Goal: Task Accomplishment & Management: Manage account settings

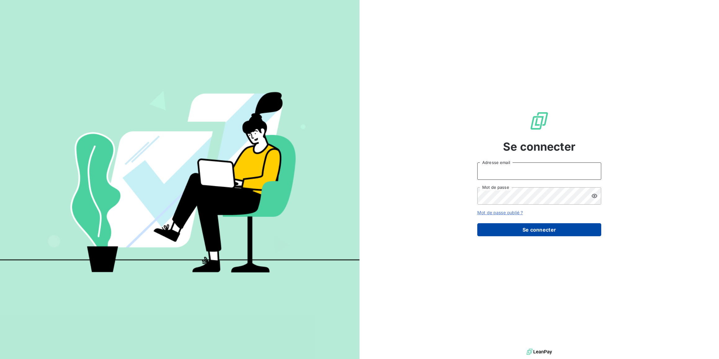
type input "aurelie@calvoelectricite.fr"
click at [553, 230] on button "Se connecter" at bounding box center [539, 229] width 124 height 13
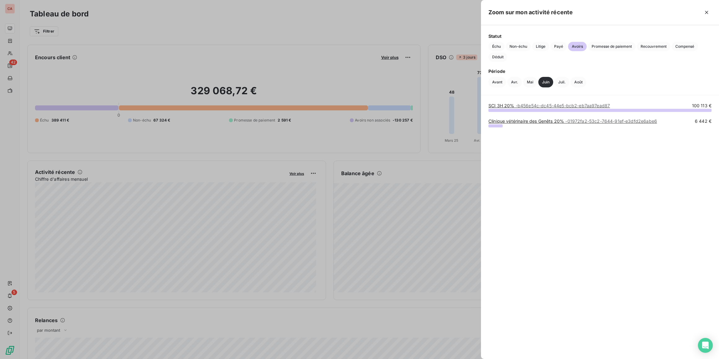
click at [522, 110] on div at bounding box center [600, 110] width 223 height 3
click at [521, 105] on span "- b456e54c-dc45-44e5-bcb2-eb7aa97ead87" at bounding box center [563, 105] width 95 height 5
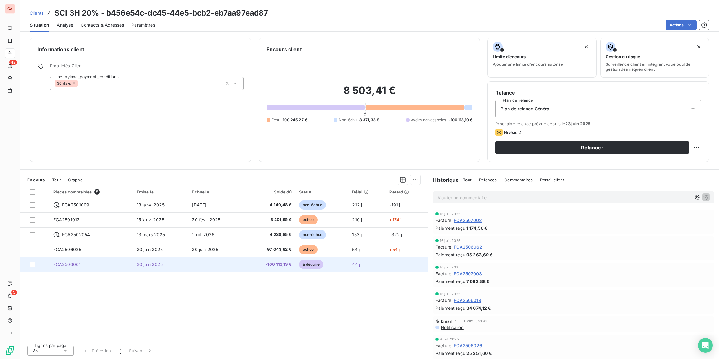
click at [31, 264] on div at bounding box center [33, 265] width 6 height 6
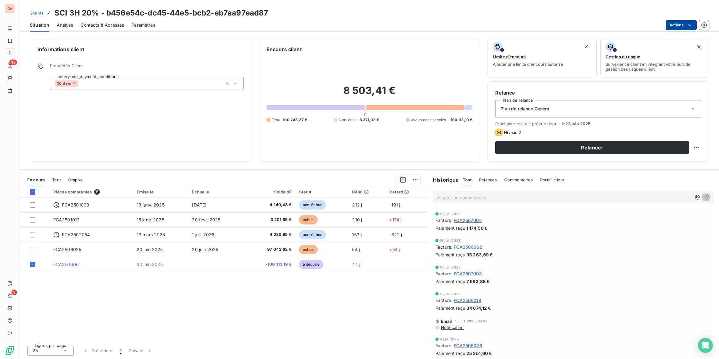
click at [676, 26] on html "CA 42 5 Clients SCI 3H 20% - b456e54c-dc45-44e5-bcb2-eb7aa97ead87 Situation Ana…" at bounding box center [359, 179] width 719 height 359
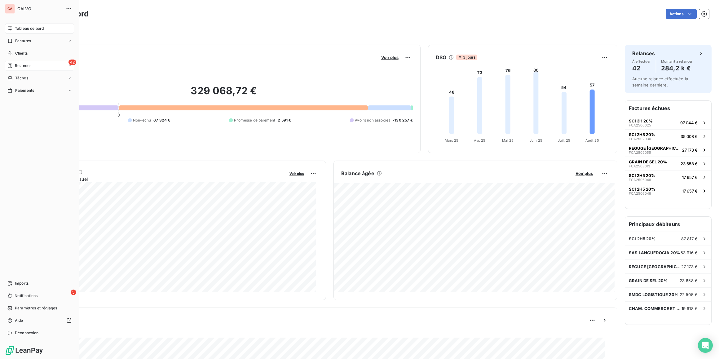
click at [15, 65] on span "Relances" at bounding box center [23, 66] width 16 height 6
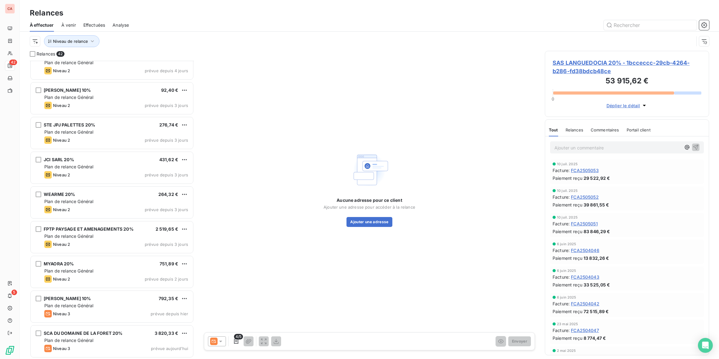
scroll to position [943, 0]
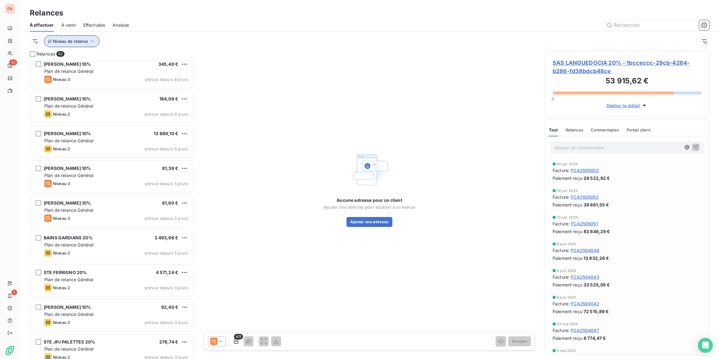
click at [83, 42] on span "Niveau de relance" at bounding box center [70, 41] width 35 height 5
click at [152, 58] on div at bounding box center [172, 57] width 89 height 13
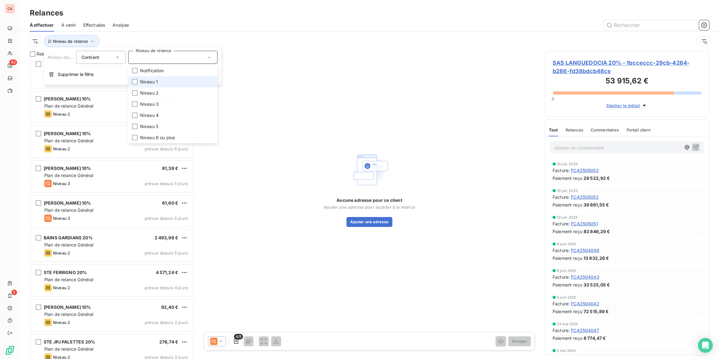
click at [152, 82] on span "Niveau 1" at bounding box center [149, 82] width 18 height 6
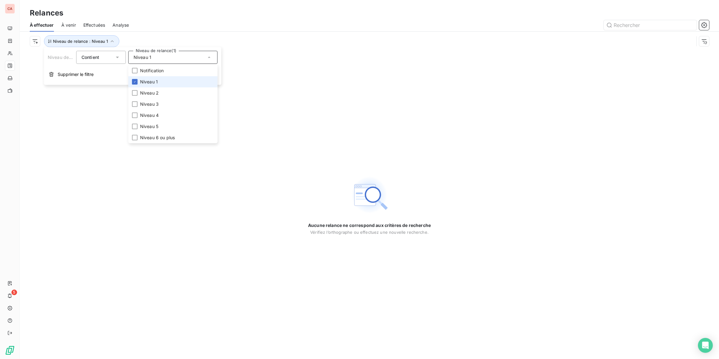
click at [152, 82] on span "Niveau 1" at bounding box center [149, 82] width 18 height 6
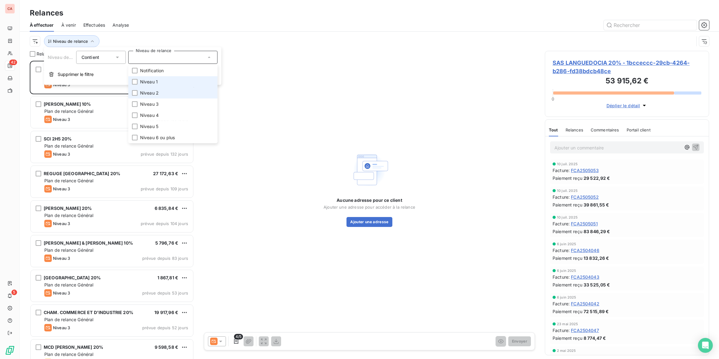
scroll to position [294, 159]
click at [150, 91] on span "Niveau 2" at bounding box center [149, 93] width 19 height 6
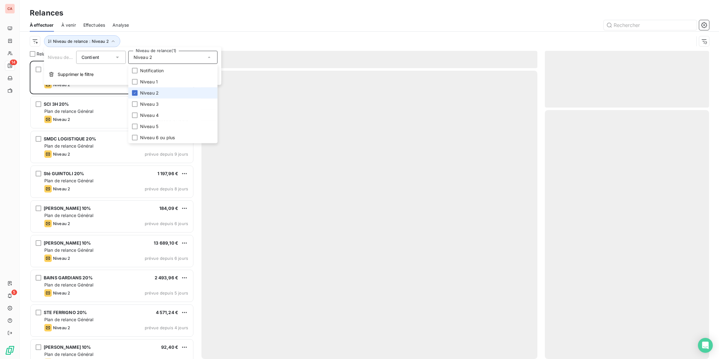
scroll to position [294, 159]
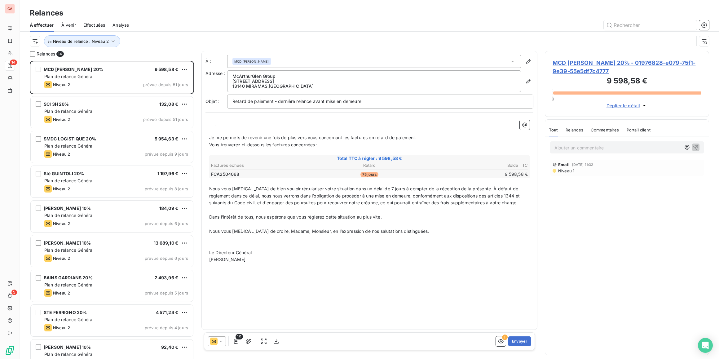
click at [155, 36] on div "Niveau de relance : Niveau 2" at bounding box center [362, 41] width 664 height 12
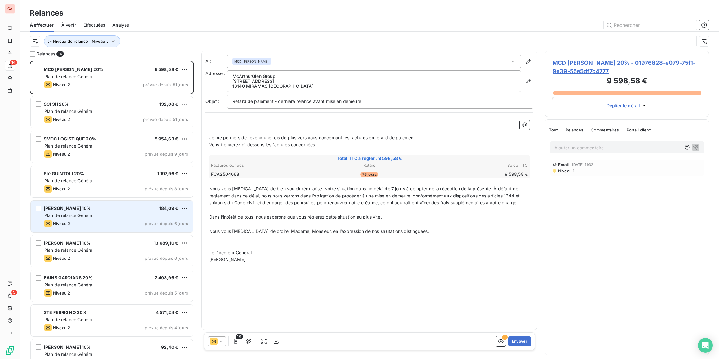
click at [105, 215] on div "Plan de relance Général" at bounding box center [116, 215] width 144 height 6
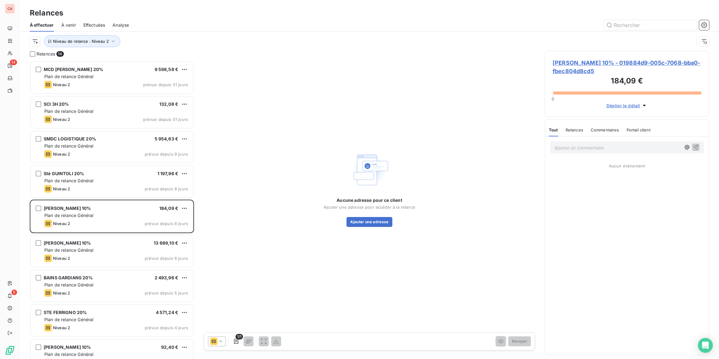
click at [591, 63] on span "FERNANDEZ Sylvette 10% - 019884d9-005c-7068-bba0-fbec804d8cd5" at bounding box center [627, 67] width 149 height 17
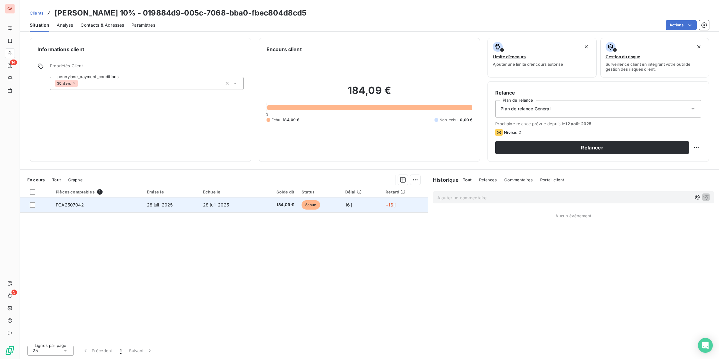
click at [305, 208] on span "échue" at bounding box center [311, 204] width 19 height 9
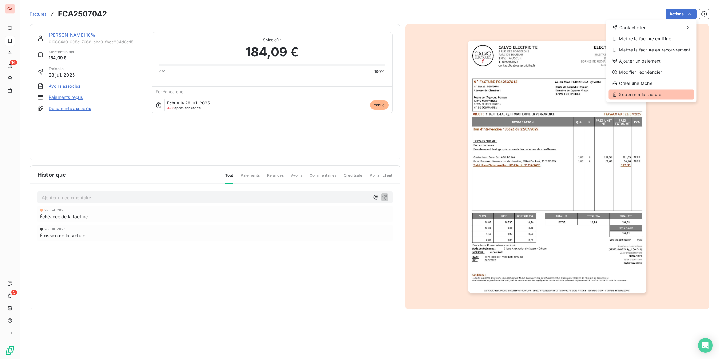
click at [640, 95] on div "Supprimer la facture" at bounding box center [651, 95] width 86 height 10
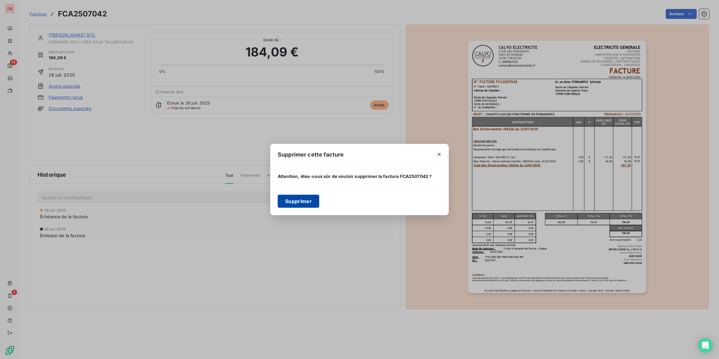
click at [290, 201] on button "Supprimer" at bounding box center [299, 201] width 42 height 13
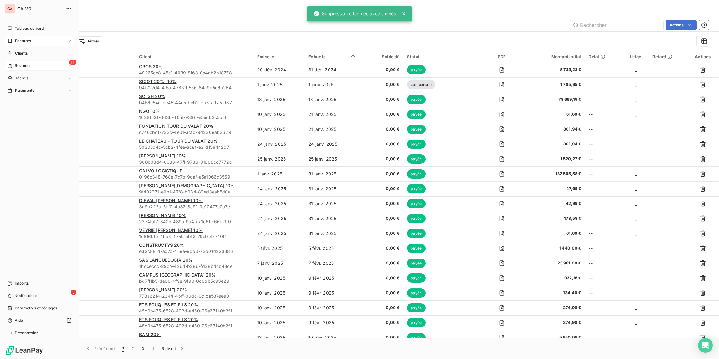
click at [20, 64] on span "Relances" at bounding box center [23, 66] width 16 height 6
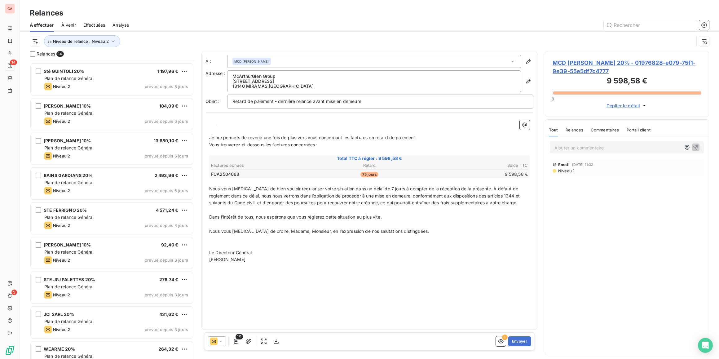
scroll to position [124, 0]
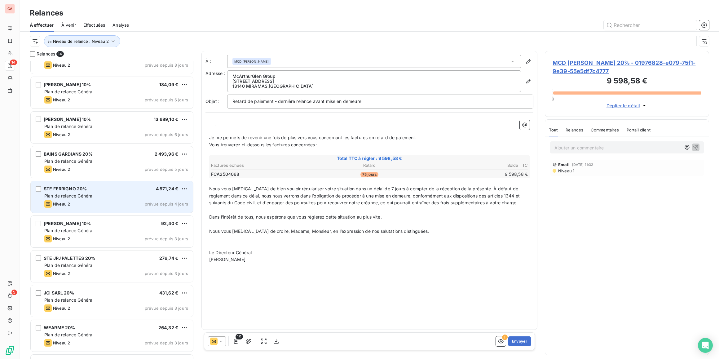
click at [108, 196] on div "Plan de relance Général" at bounding box center [116, 196] width 144 height 6
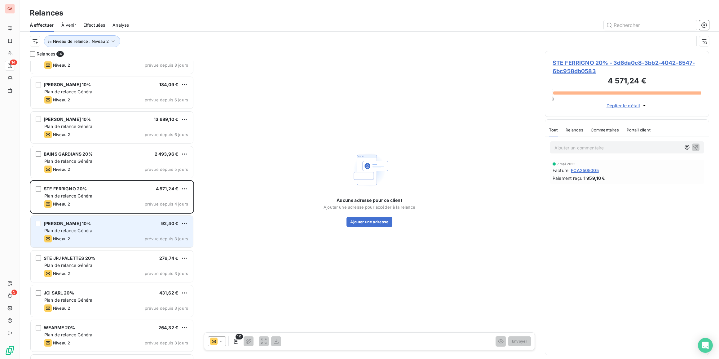
click at [110, 218] on div "DURAND Auguste 10% 92,40 € Plan de relance Général Niveau 2 prévue depuis 3 jou…" at bounding box center [112, 232] width 162 height 32
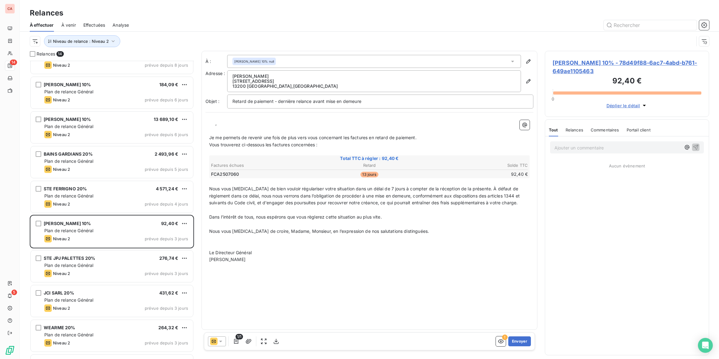
click at [612, 62] on span "DURAND Auguste 10% - 78d49f88-6ac7-4abd-b761-649ae1105463" at bounding box center [627, 67] width 149 height 17
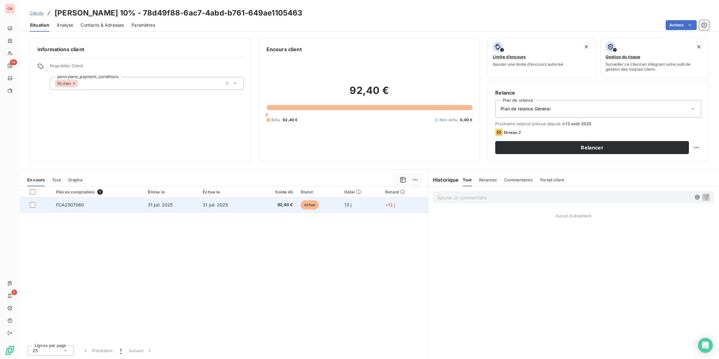
click at [302, 209] on td "échue" at bounding box center [319, 204] width 44 height 15
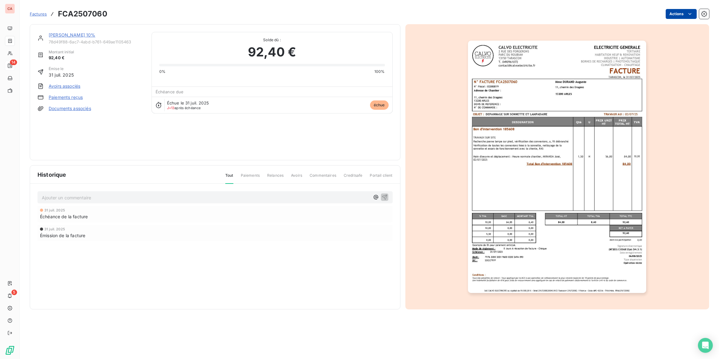
click at [684, 15] on html "CA 14 5 Factures FCA2507060 Actions DURAND Auguste 10% 78d49f88-6ac7-4abd-b761-…" at bounding box center [359, 179] width 719 height 359
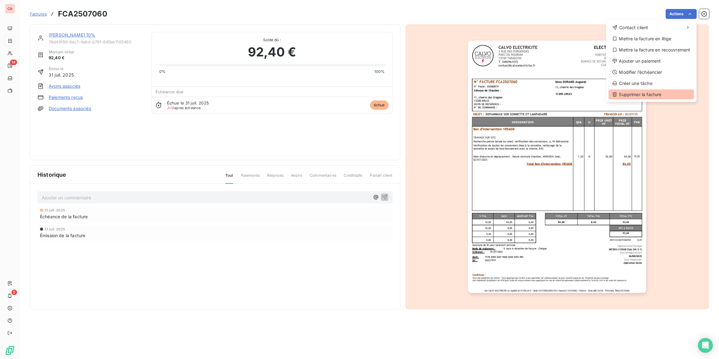
click at [651, 93] on div "Supprimer la facture" at bounding box center [651, 95] width 86 height 10
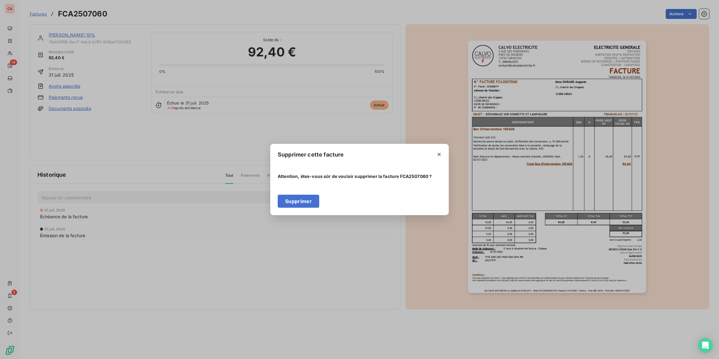
click at [307, 199] on button "Supprimer" at bounding box center [299, 201] width 42 height 13
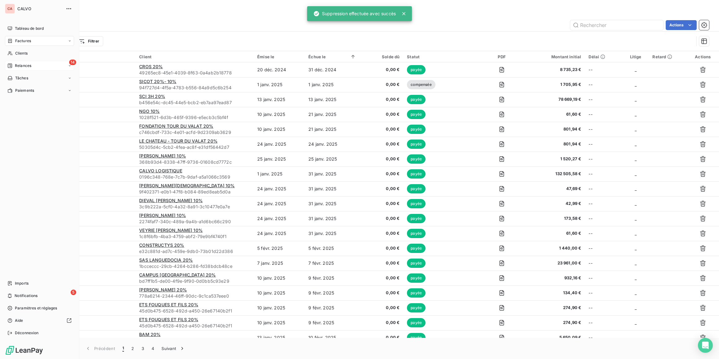
click at [15, 64] on span "Relances" at bounding box center [23, 66] width 16 height 6
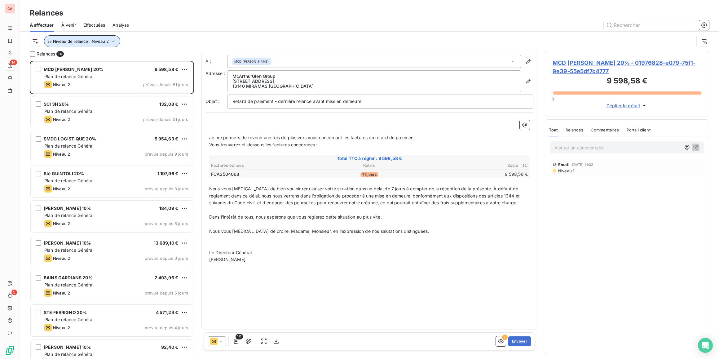
click at [110, 40] on icon "button" at bounding box center [113, 41] width 6 height 6
click at [146, 55] on span "Niveau 2" at bounding box center [143, 57] width 19 height 6
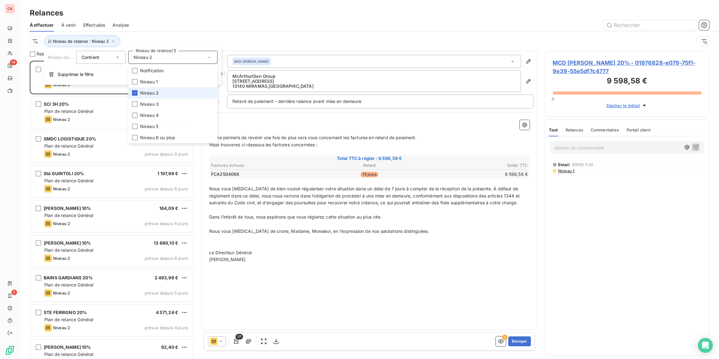
click at [151, 95] on span "Niveau 2" at bounding box center [149, 93] width 19 height 6
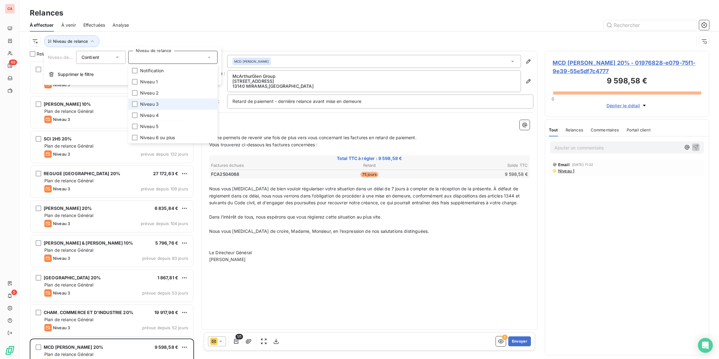
click at [148, 101] on span "Niveau 3" at bounding box center [149, 104] width 19 height 6
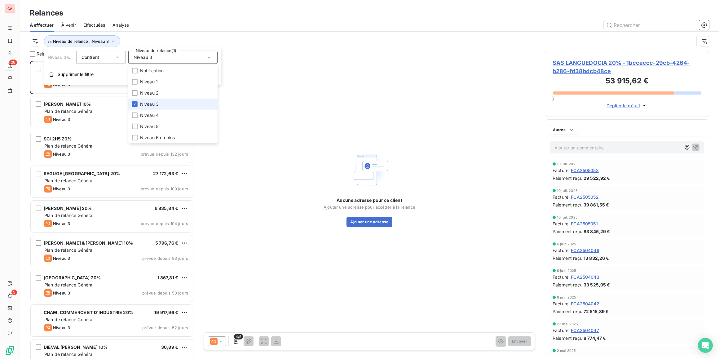
scroll to position [294, 159]
click at [133, 104] on icon at bounding box center [135, 104] width 4 height 4
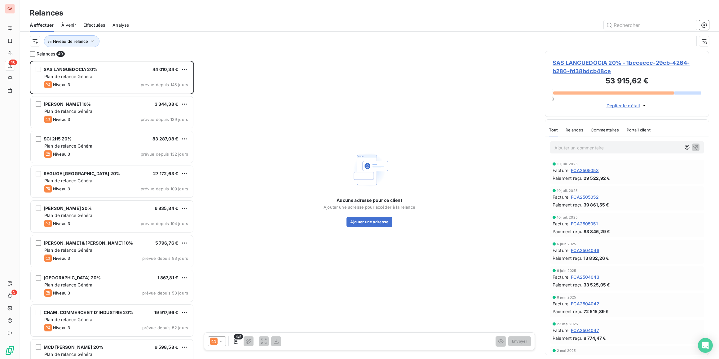
click at [125, 39] on div "Niveau de relance" at bounding box center [362, 41] width 664 height 12
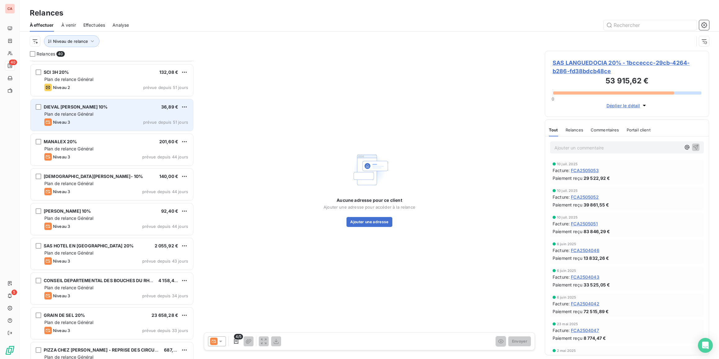
scroll to position [341, 0]
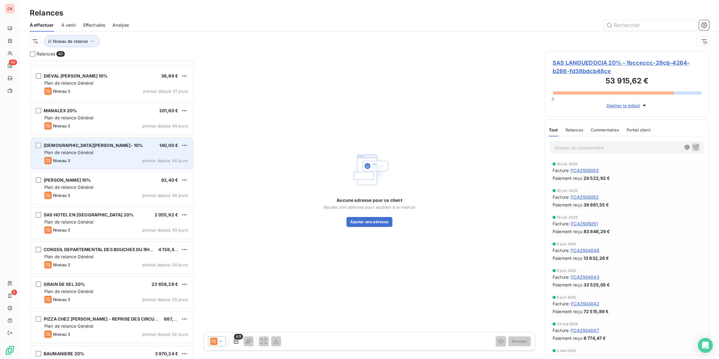
click at [115, 158] on div "Niveau 3 prévue depuis 44 jours" at bounding box center [116, 160] width 144 height 7
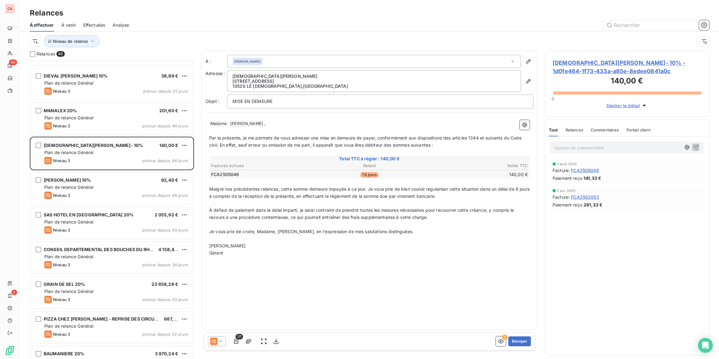
click at [572, 59] on span "TEDESCHI RENE- 10% - 1d0fe464-1f73-433a-a85e-8edee0841a0c" at bounding box center [627, 67] width 149 height 17
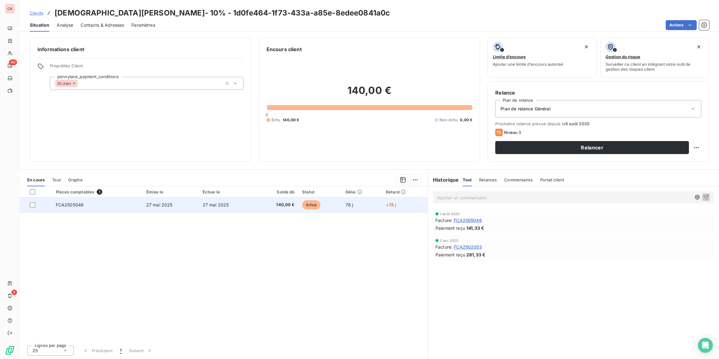
click at [336, 206] on td "échue" at bounding box center [320, 204] width 43 height 15
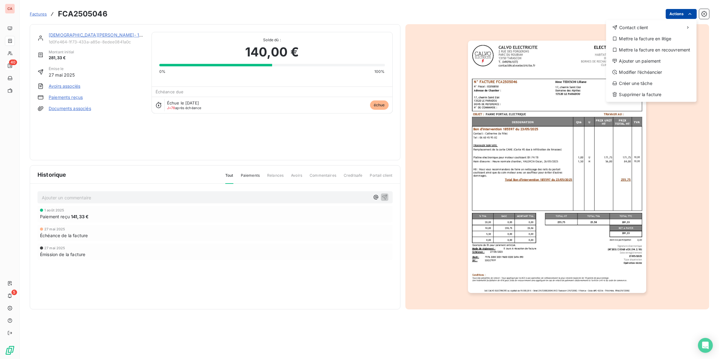
click at [686, 16] on html "CA 40 5 Factures FCA2505046 Actions Contact client Mettre la facture en litige …" at bounding box center [359, 179] width 719 height 359
click at [652, 94] on div "Supprimer la facture" at bounding box center [651, 95] width 86 height 10
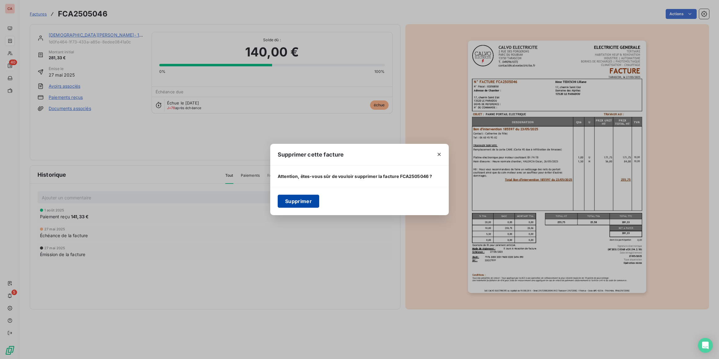
click at [299, 200] on button "Supprimer" at bounding box center [299, 201] width 42 height 13
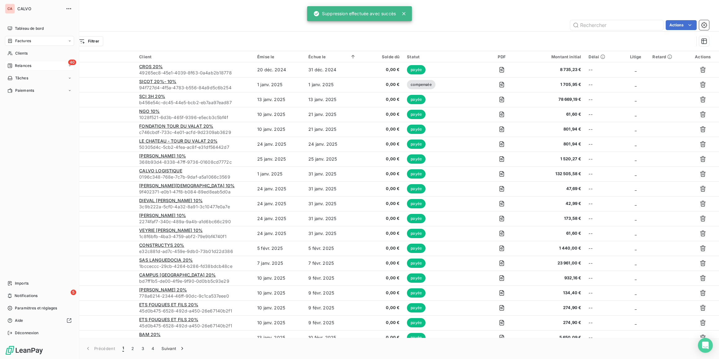
click at [13, 62] on div "40 Relances" at bounding box center [39, 66] width 69 height 10
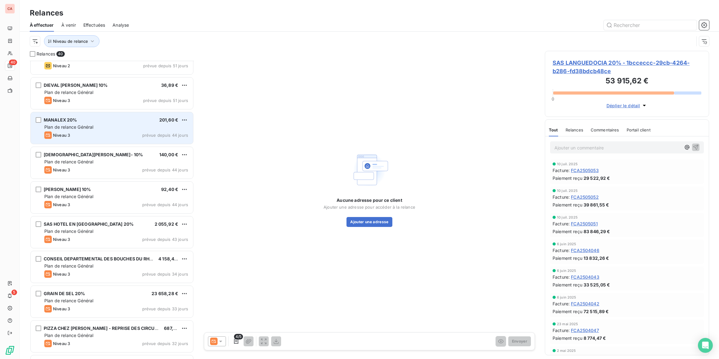
scroll to position [341, 0]
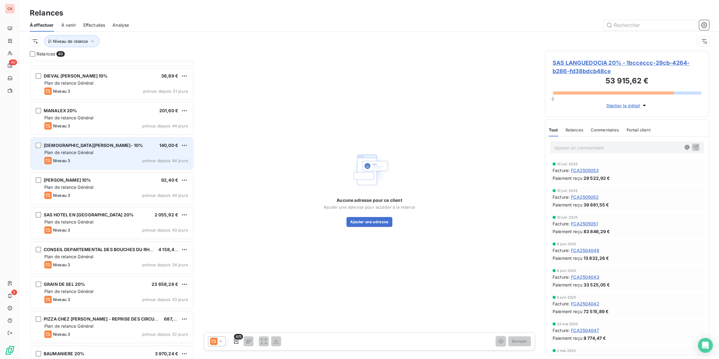
click at [109, 149] on div "Plan de relance Général" at bounding box center [116, 152] width 144 height 6
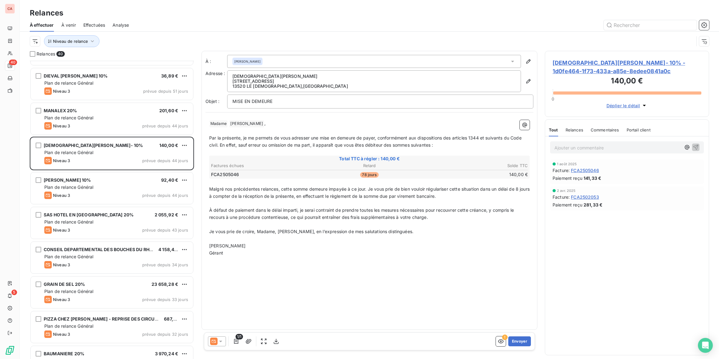
click at [591, 61] on span "TEDESCHI RENE- 10% - 1d0fe464-1f73-433a-a85e-8edee0841a0c" at bounding box center [627, 67] width 149 height 17
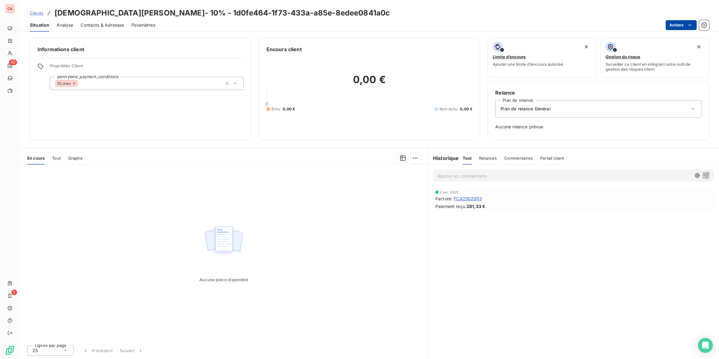
click at [675, 26] on html "CA 40 5 Clients TEDESCHI RENE- 10% - 1d0fe464-1f73-433a-a85e-8edee0841a0c Situa…" at bounding box center [359, 179] width 719 height 359
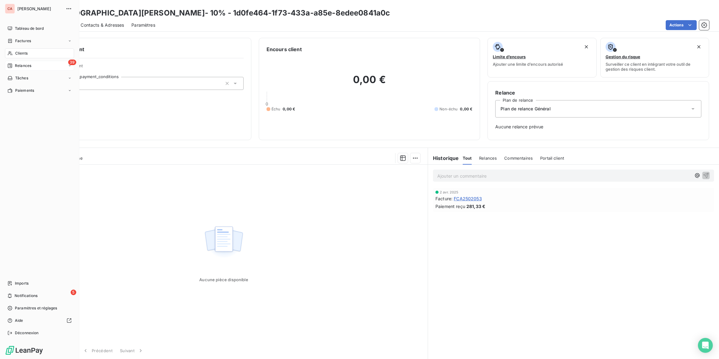
click at [29, 64] on span "Relances" at bounding box center [23, 66] width 16 height 6
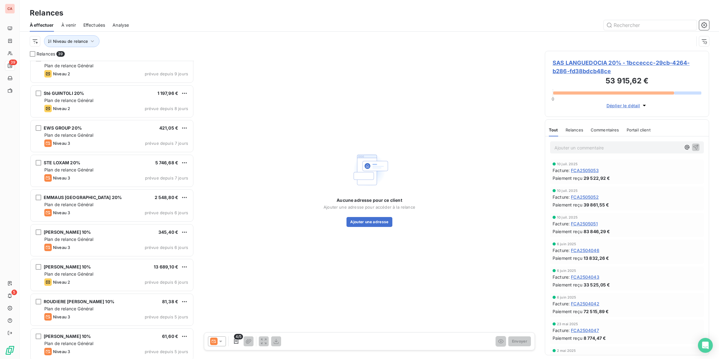
scroll to position [744, 0]
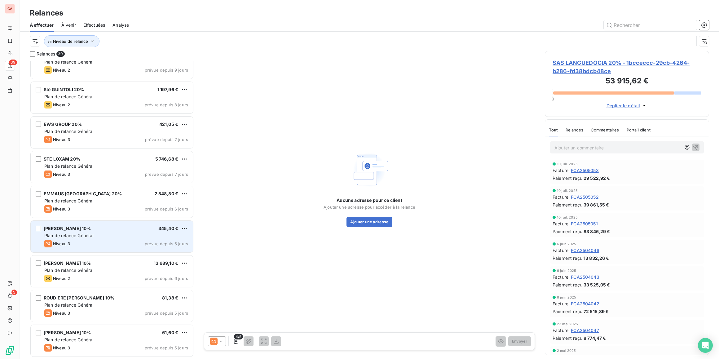
click at [104, 238] on div "Plan de relance Général" at bounding box center [116, 235] width 144 height 6
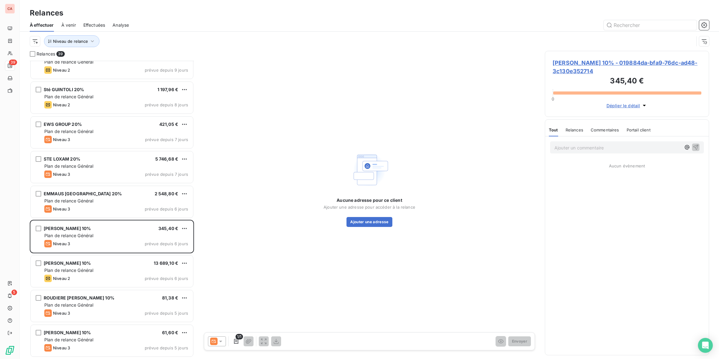
click at [558, 68] on span "ROUQUETTE Estelle 10% - 019884da-bfa9-76dc-ad48-3c130e352714" at bounding box center [627, 67] width 149 height 17
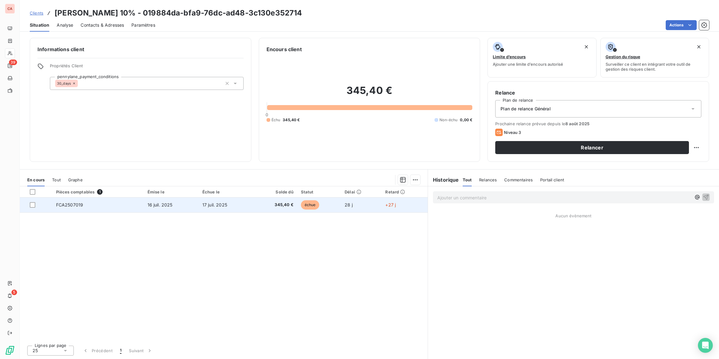
click at [333, 202] on td "échue" at bounding box center [319, 204] width 44 height 15
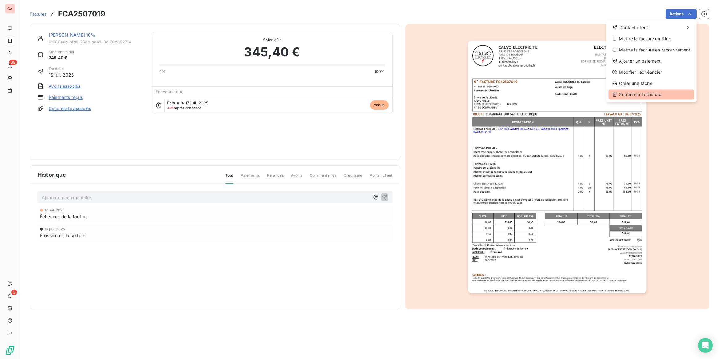
click at [648, 94] on div "Supprimer la facture" at bounding box center [651, 95] width 86 height 10
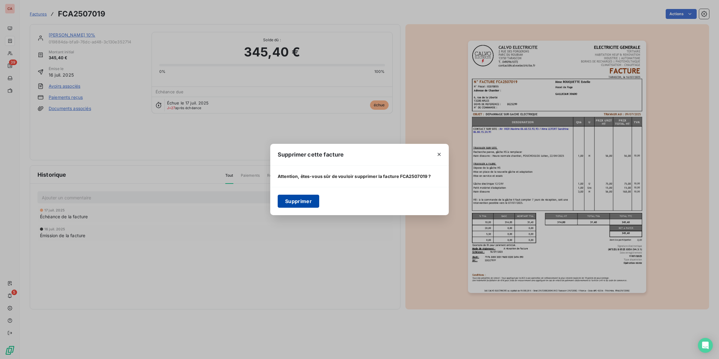
click at [302, 199] on button "Supprimer" at bounding box center [299, 201] width 42 height 13
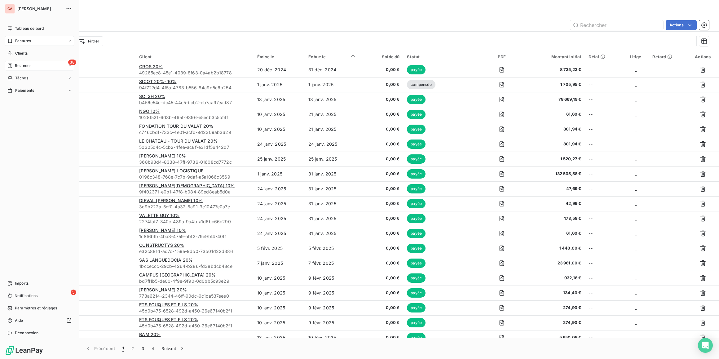
click at [27, 65] on span "Relances" at bounding box center [23, 66] width 16 height 6
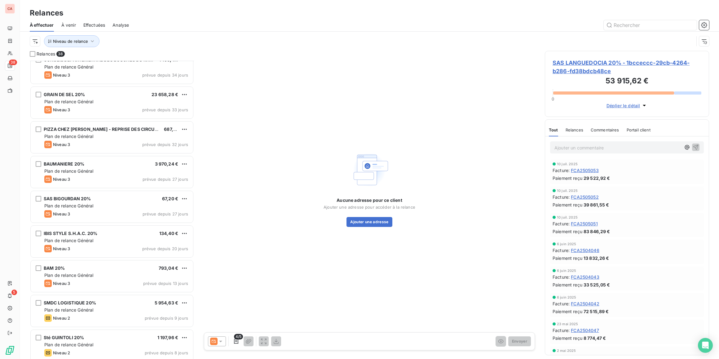
scroll to position [527, 0]
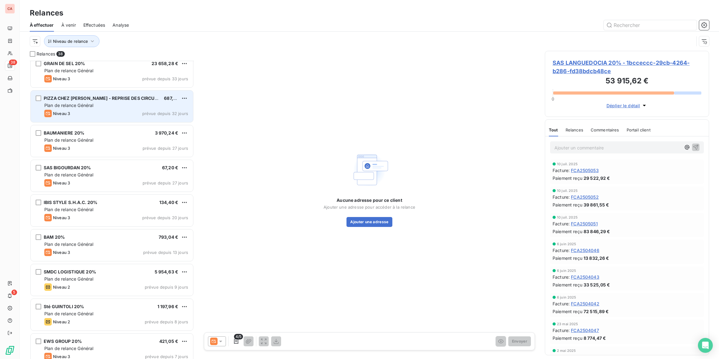
click at [133, 113] on div "Niveau 3 prévue depuis 32 jours" at bounding box center [116, 113] width 144 height 7
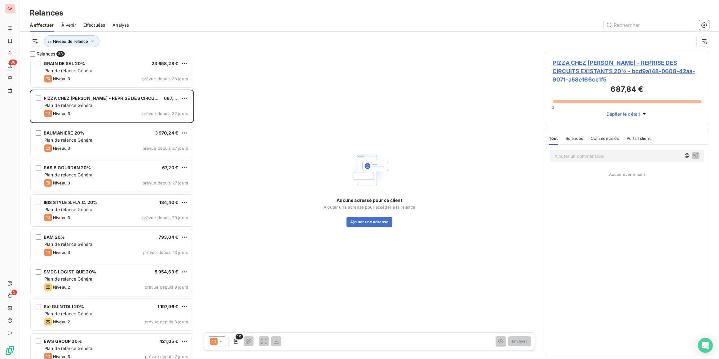
click at [601, 139] on span "Commentaires" at bounding box center [605, 138] width 29 height 5
click at [590, 156] on p "Ajouter un commentaire ﻿" at bounding box center [618, 156] width 126 height 8
click at [664, 184] on span "RENAUD HUGOUNENQ" at bounding box center [648, 183] width 66 height 5
click at [571, 138] on span "Relances" at bounding box center [574, 138] width 18 height 5
click at [556, 138] on span "Tout" at bounding box center [553, 138] width 9 height 5
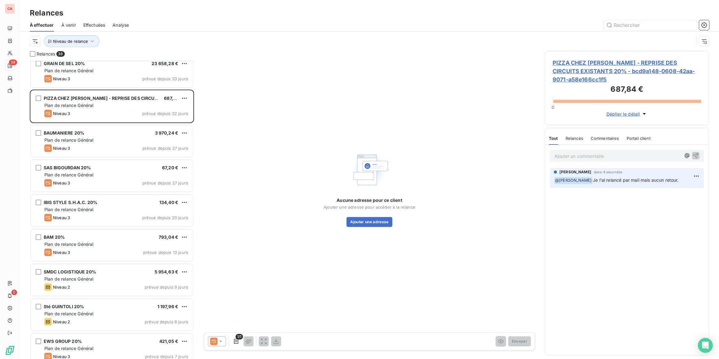
click at [610, 137] on span "Commentaires" at bounding box center [605, 138] width 29 height 5
click at [371, 224] on button "Ajouter une adresse" at bounding box center [370, 222] width 46 height 10
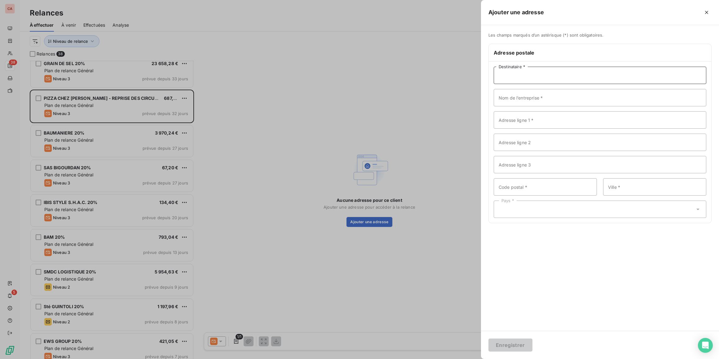
click at [510, 81] on input "Destinataire *" at bounding box center [600, 75] width 213 height 17
type input "PIZZA TONY"
click at [523, 102] on input "Nom de l’entreprise *" at bounding box center [600, 97] width 213 height 17
click at [707, 11] on icon "button" at bounding box center [707, 12] width 6 height 6
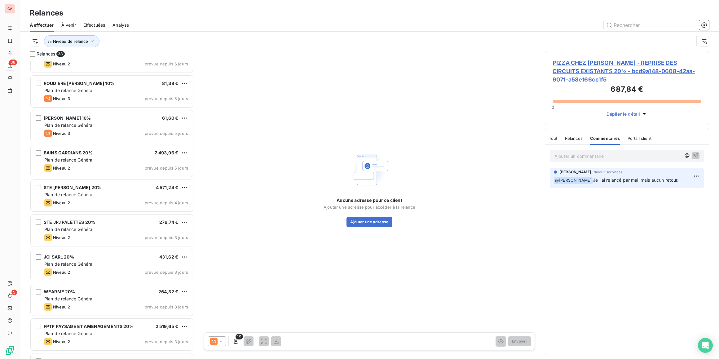
scroll to position [930, 0]
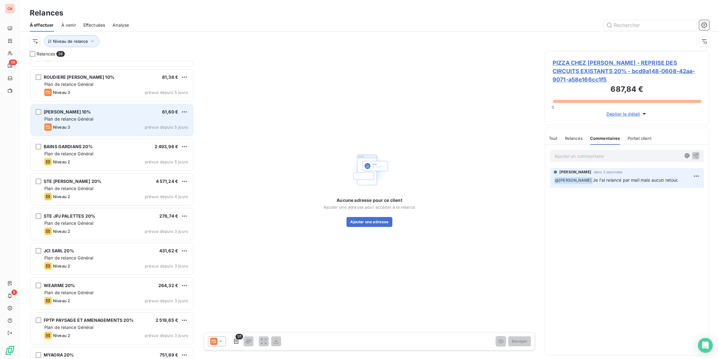
click at [108, 122] on div "GAZZANO Christianne 10% 61,60 € Plan de relance Général Niveau 3 prévue depuis …" at bounding box center [112, 120] width 162 height 32
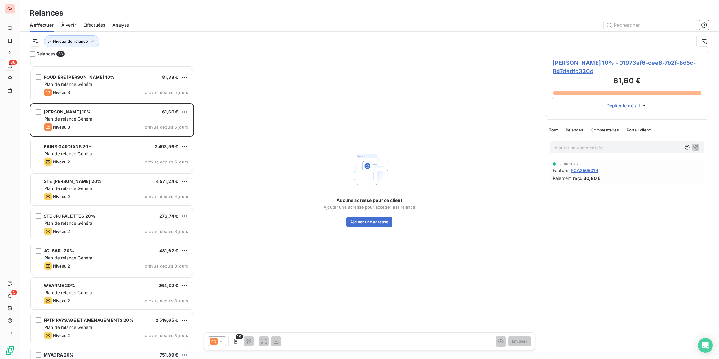
click at [626, 57] on div "GAZZANO Christianne 10% - 01973ef6-cee8-7b2f-8d5c-8d7dedfc330d 61,60 € 0 Déplie…" at bounding box center [627, 84] width 164 height 66
click at [621, 61] on span "GAZZANO Christianne 10% - 01973ef6-cee8-7b2f-8d5c-8d7dedfc330d" at bounding box center [627, 67] width 149 height 17
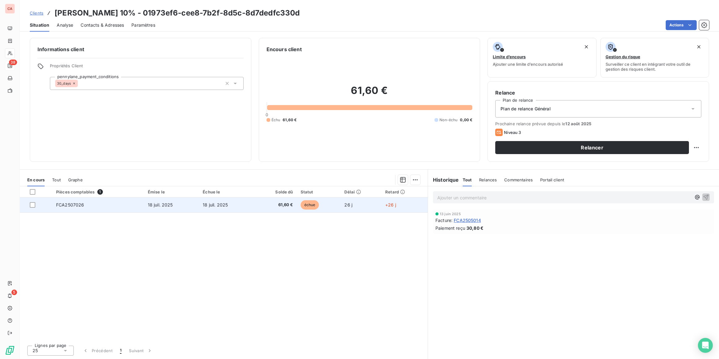
click at [227, 208] on td "18 juil. 2025" at bounding box center [226, 204] width 55 height 15
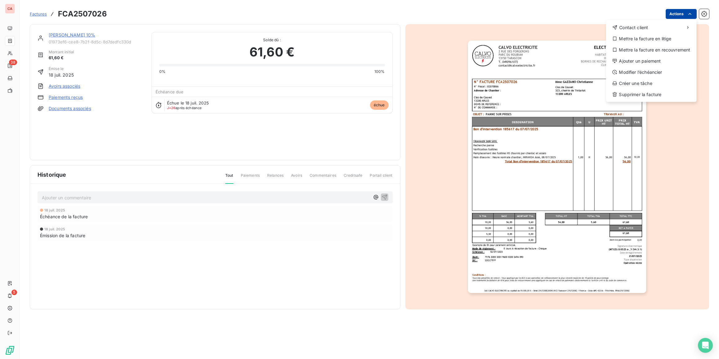
click at [687, 14] on html "CA 38 5 Factures FCA2507026 Actions Contact client Mettre la facture en litige …" at bounding box center [359, 179] width 719 height 359
click at [650, 92] on div "Supprimer la facture" at bounding box center [651, 95] width 86 height 10
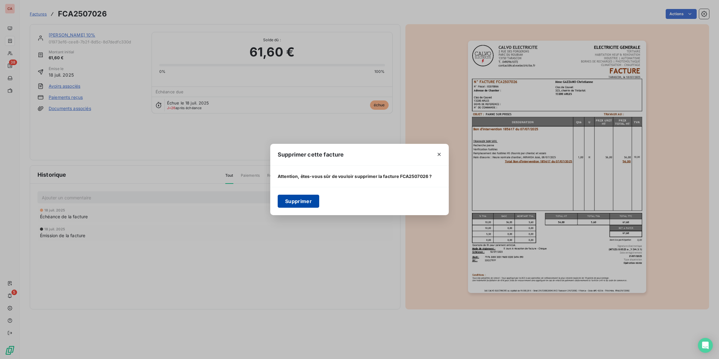
click at [299, 198] on button "Supprimer" at bounding box center [299, 201] width 42 height 13
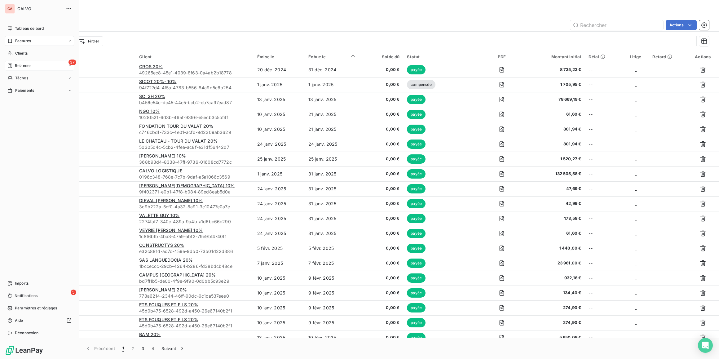
click at [19, 65] on span "Relances" at bounding box center [23, 66] width 16 height 6
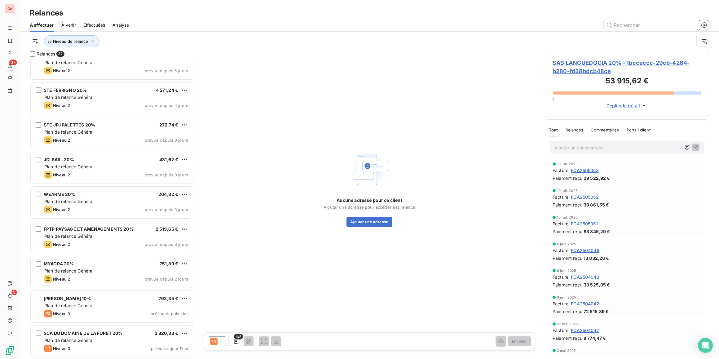
scroll to position [800, 0]
